Goal: Information Seeking & Learning: Learn about a topic

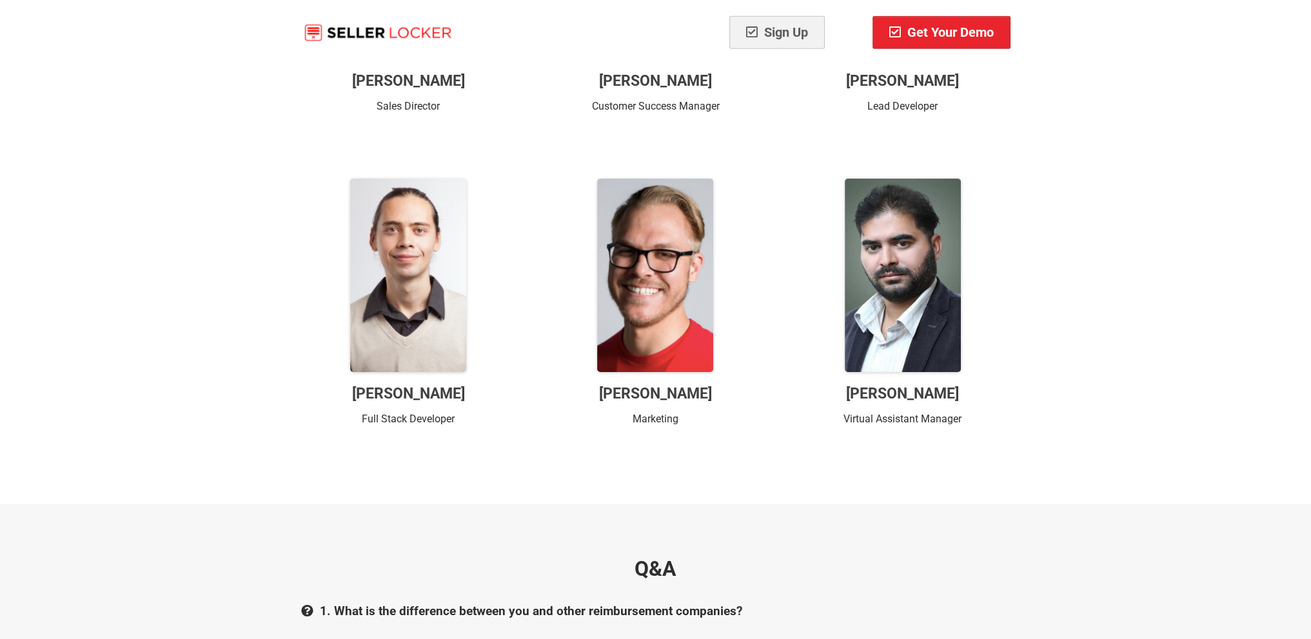
scroll to position [12576, 0]
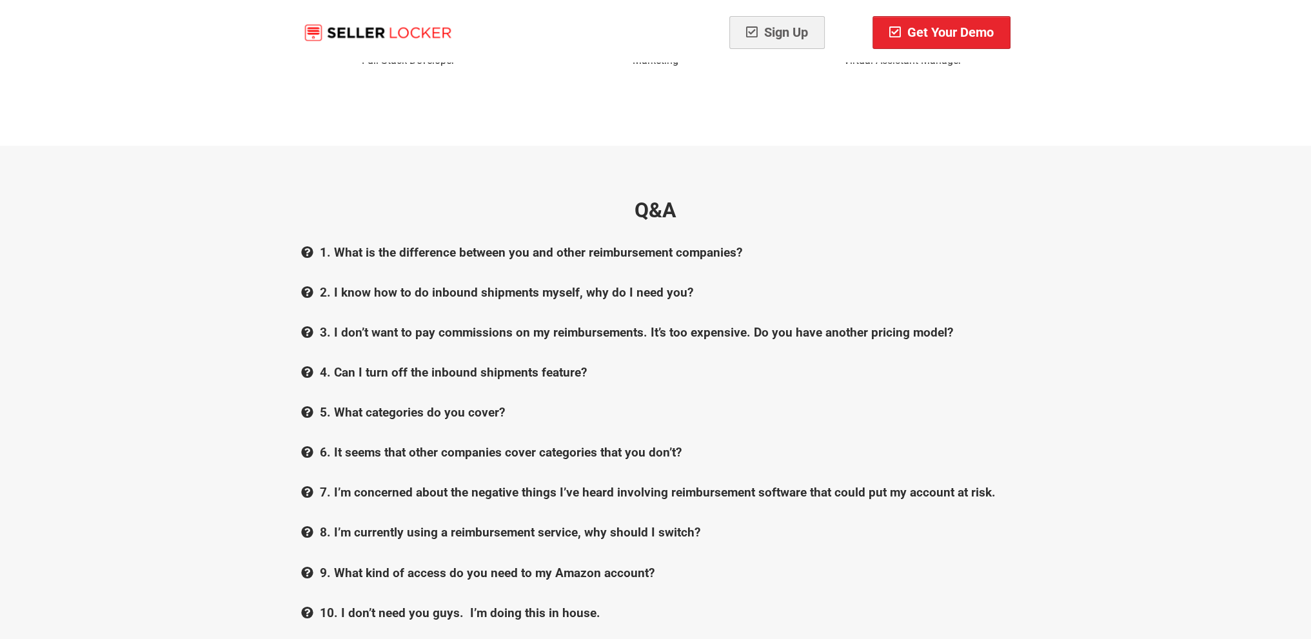
click at [355, 245] on b "1. What is the difference between you and other reimbursement companies?" at bounding box center [531, 252] width 422 height 15
click at [361, 285] on b "2. I know how to do inbound shipments myself, why do I need you?" at bounding box center [506, 292] width 373 height 15
click at [358, 285] on b "2. I know how to do inbound shipments myself, why do I need you?" at bounding box center [506, 292] width 373 height 15
click at [359, 325] on b "3. I don’t want to pay commissions on my reimbursements. It’s too expensive. Do…" at bounding box center [636, 332] width 633 height 15
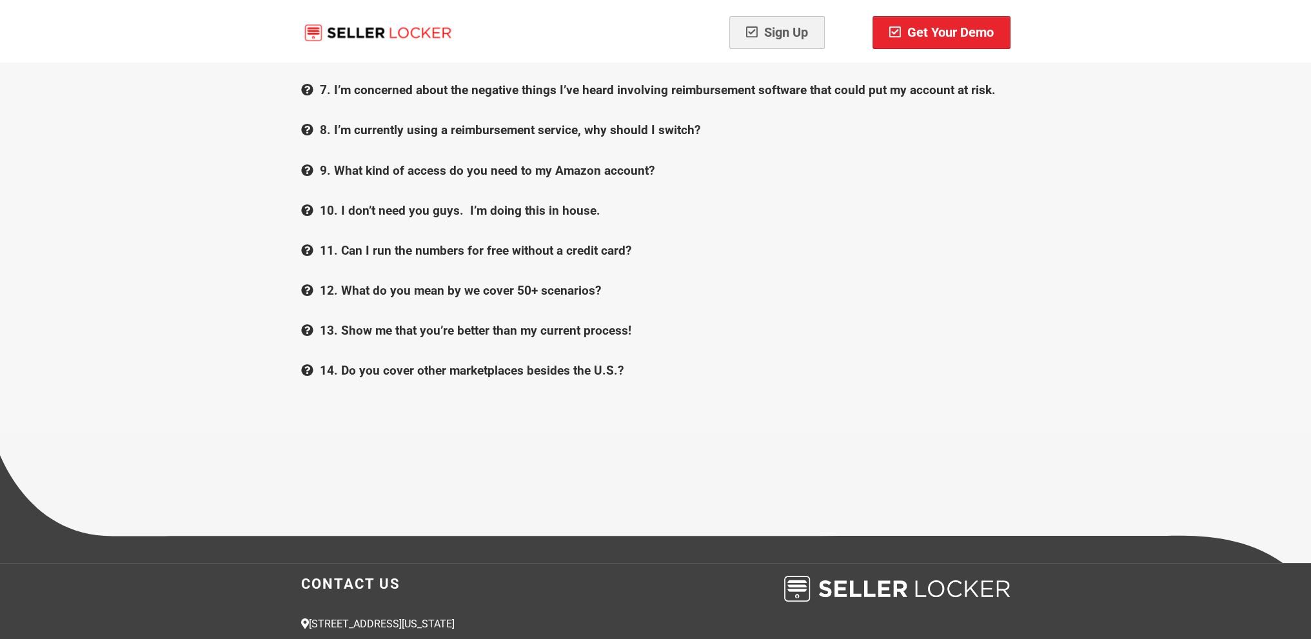
scroll to position [13043, 0]
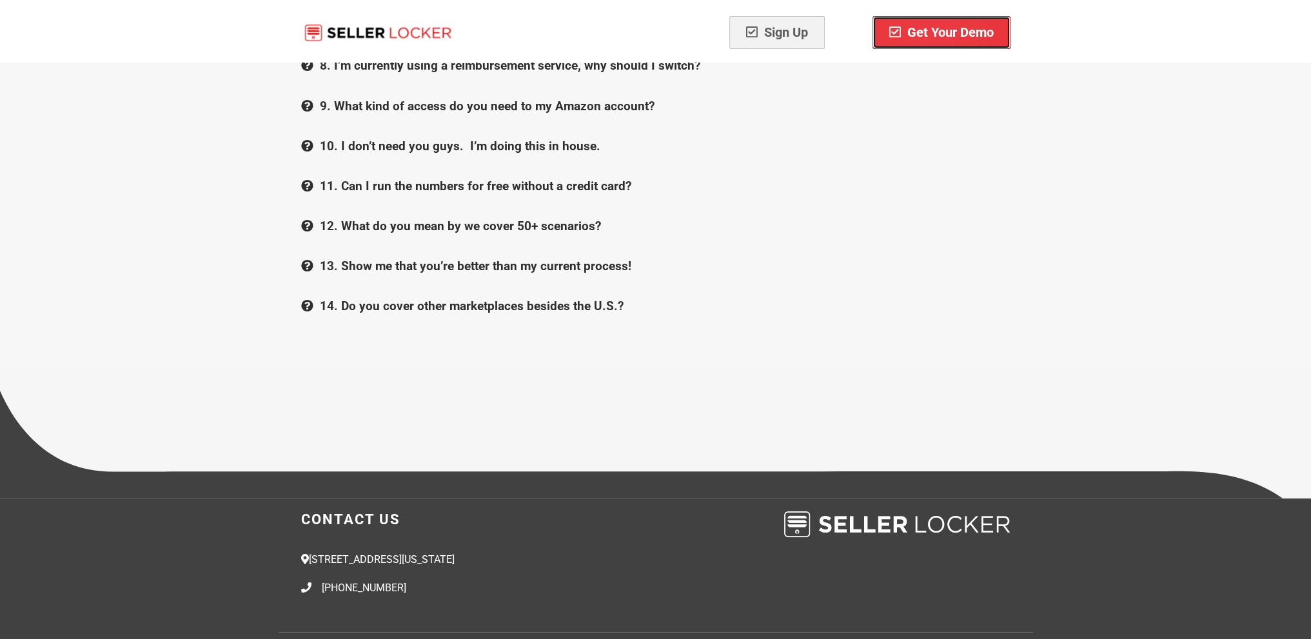
click at [945, 35] on span "Get Your Demo" at bounding box center [941, 32] width 104 height 15
